Goal: Check status

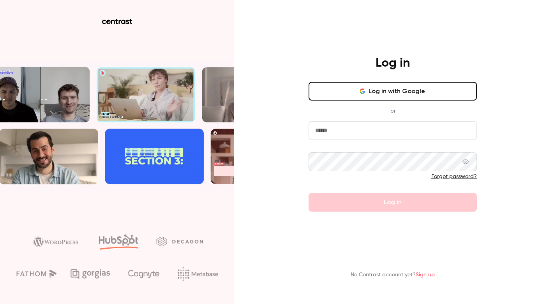
click at [369, 94] on button "Log in with Google" at bounding box center [393, 91] width 168 height 19
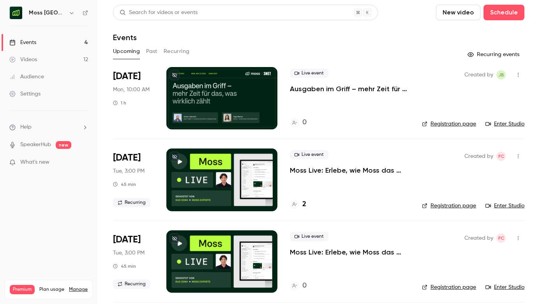
click at [303, 120] on h4 "0" at bounding box center [304, 122] width 4 height 11
